Goal: Task Accomplishment & Management: Use online tool/utility

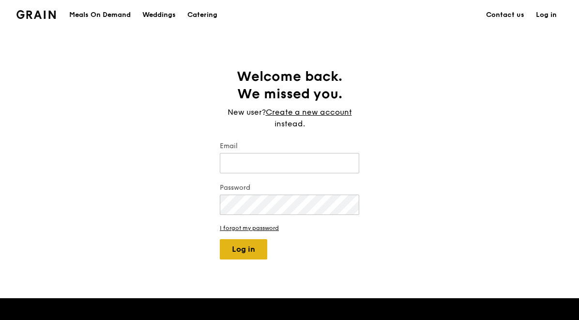
type input "jhoana@grain.com.sg"
click at [242, 247] on button "Log in" at bounding box center [243, 249] width 47 height 20
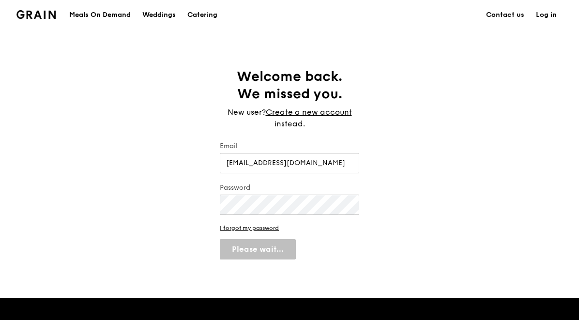
select select "100"
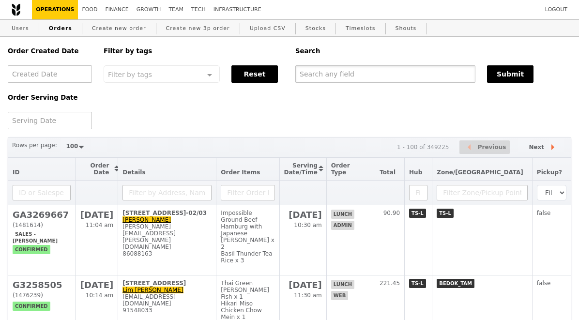
click at [333, 78] on input "text" at bounding box center [385, 73] width 180 height 17
paste input "G3267398"
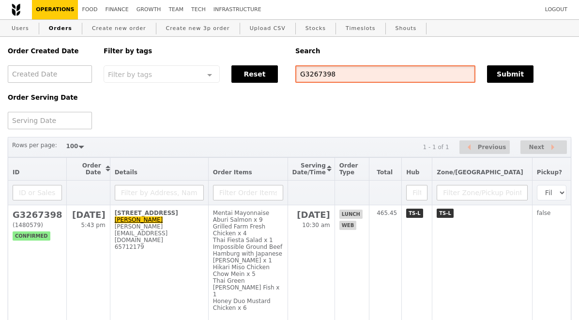
click at [311, 76] on input "G3267398" at bounding box center [385, 73] width 180 height 17
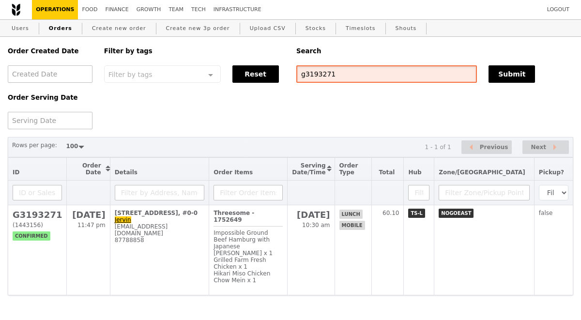
click at [306, 72] on input "g3193271" at bounding box center [386, 73] width 181 height 17
click at [312, 73] on input "G3193271" at bounding box center [386, 73] width 181 height 17
type input "G3193271"
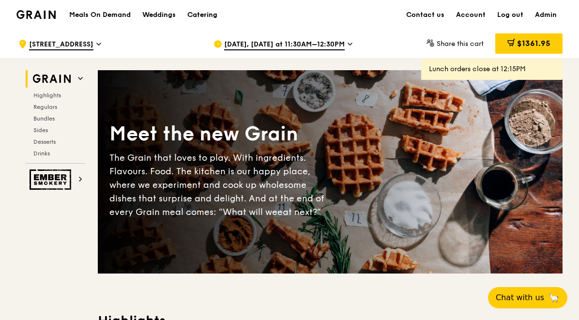
click at [204, 13] on div "Catering" at bounding box center [202, 14] width 30 height 29
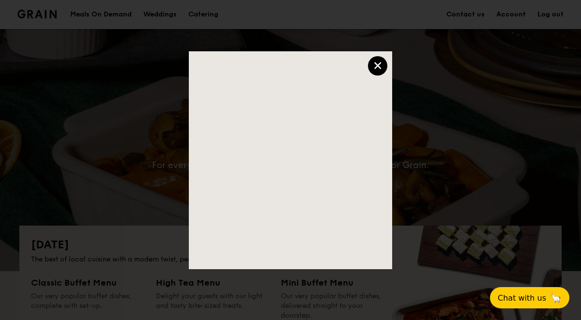
click at [373, 68] on div "×" at bounding box center [377, 65] width 19 height 19
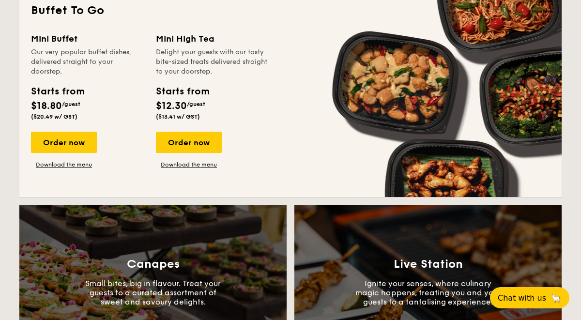
scroll to position [860, 0]
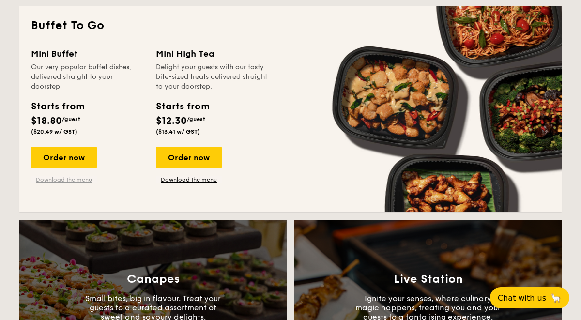
click at [81, 180] on link "Download the menu" at bounding box center [64, 180] width 66 height 8
